Goal: Transaction & Acquisition: Purchase product/service

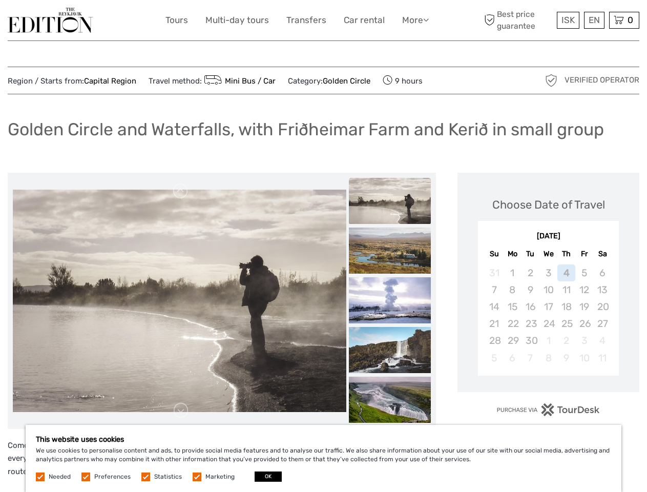
click at [415, 20] on link "More" at bounding box center [415, 20] width 27 height 15
click at [427, 19] on icon at bounding box center [426, 19] width 6 height 9
click at [568, 20] on span "ISK" at bounding box center [568, 20] width 13 height 10
click at [594, 20] on div "EN English Español Deutsch" at bounding box center [594, 20] width 20 height 17
click at [624, 20] on div "0 Items Total 0 ISK Checkout The shopping cart is empty." at bounding box center [624, 20] width 30 height 17
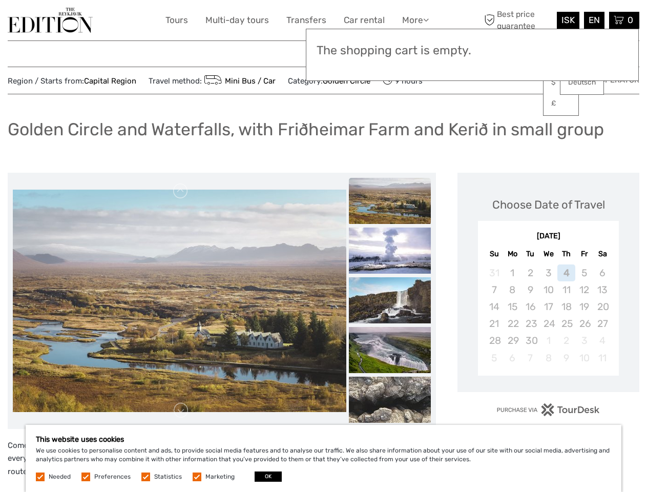
click at [179, 166] on img at bounding box center [180, 55] width 334 height 222
click at [181, 191] on link at bounding box center [181, 191] width 16 height 16
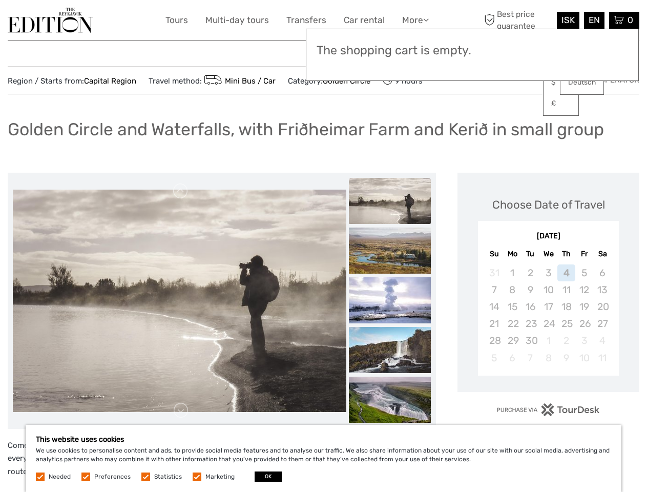
click at [181, 411] on link at bounding box center [181, 410] width 16 height 16
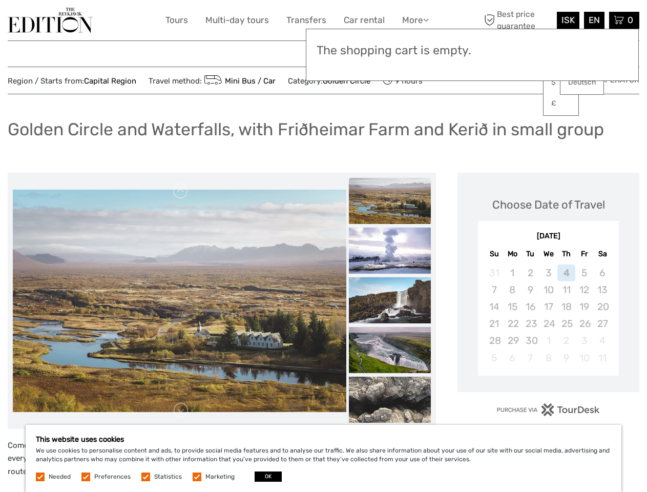
click at [390, 52] on h3 "The shopping cart is empty." at bounding box center [473, 51] width 312 height 14
